Goal: Information Seeking & Learning: Learn about a topic

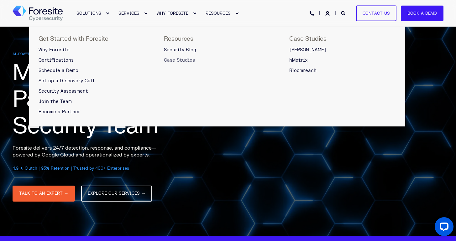
click at [187, 61] on span "Case Studies" at bounding box center [179, 60] width 31 height 5
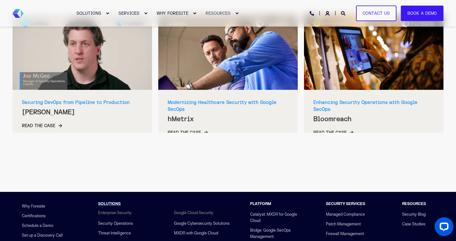
scroll to position [200, 0]
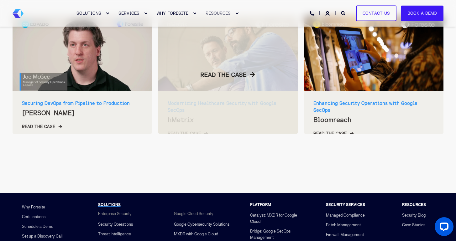
click at [221, 103] on div at bounding box center [227, 75] width 139 height 118
